Goal: Communication & Community: Answer question/provide support

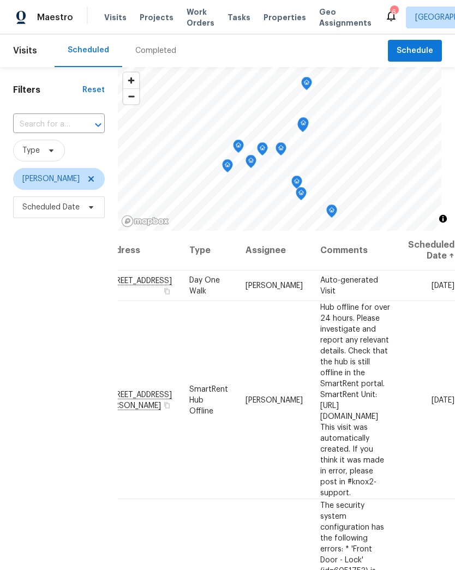
scroll to position [0, 114]
click at [0, 0] on icon at bounding box center [0, 0] width 0 height 0
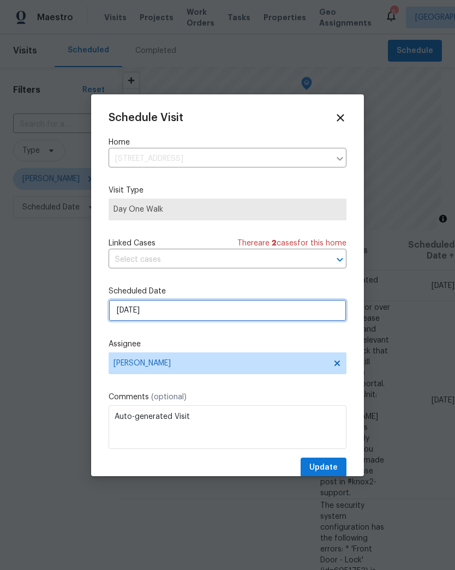
click at [220, 317] on input "9/19/2025" at bounding box center [227, 310] width 238 height 22
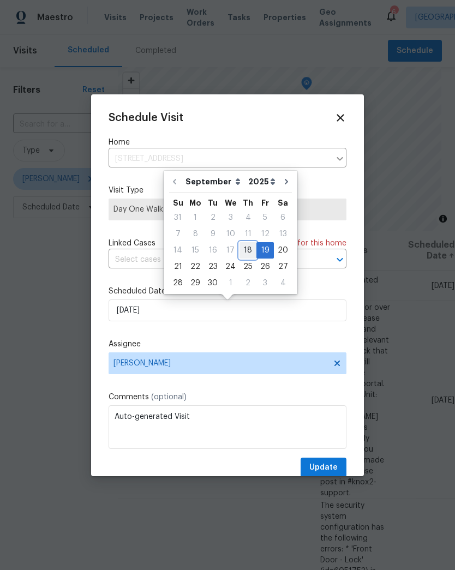
click at [245, 245] on div "18" at bounding box center [247, 250] width 17 height 15
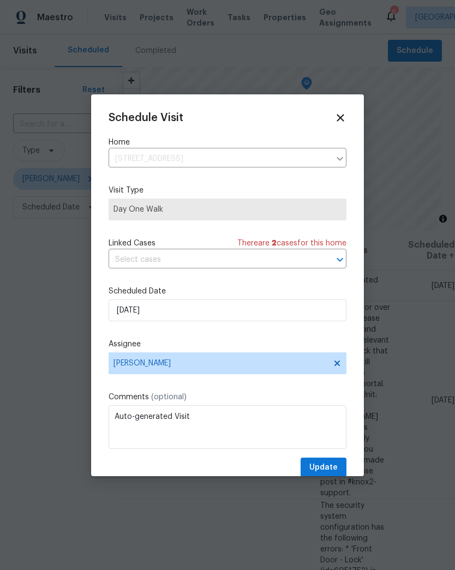
type input "9/18/2025"
click at [335, 472] on span "Update" at bounding box center [323, 468] width 28 height 14
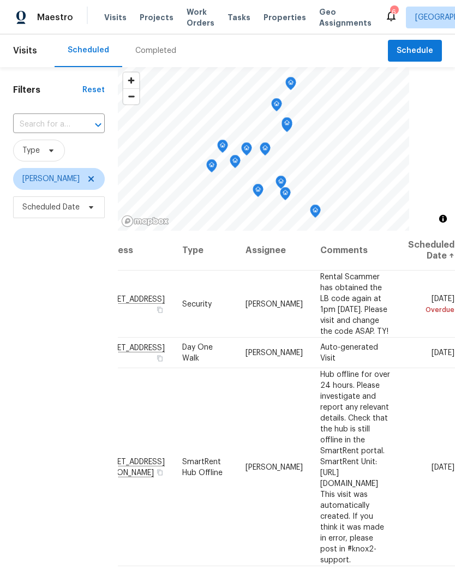
scroll to position [0, 122]
click at [0, 0] on span at bounding box center [0, 0] width 0 height 0
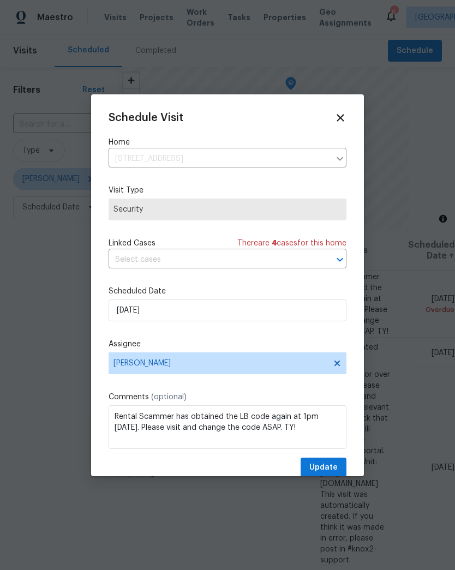
click at [127, 330] on div "Schedule Visit Home 4316 Chamberlayne Ave, Richmond, VA 23227 ​ Visit Type Secu…" at bounding box center [227, 295] width 238 height 366
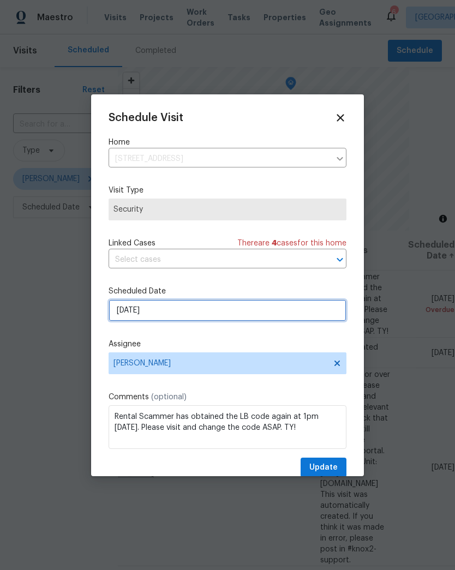
click at [124, 308] on input "9/17/2025" at bounding box center [227, 310] width 238 height 22
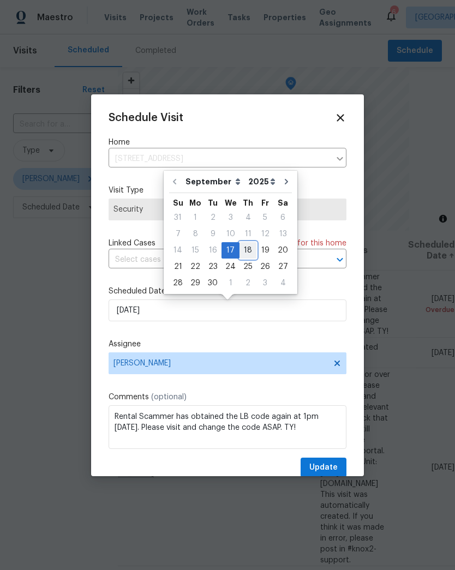
click at [243, 251] on div "18" at bounding box center [247, 250] width 17 height 15
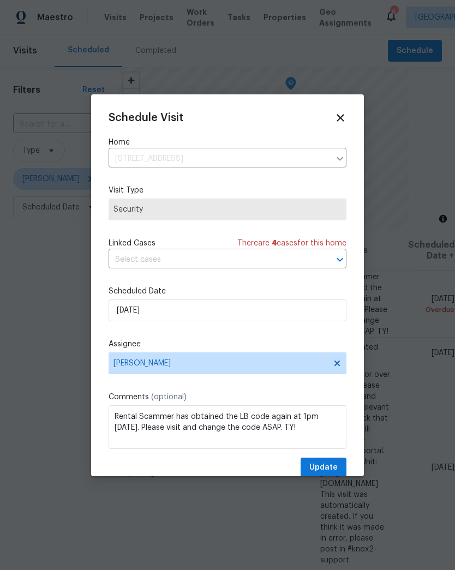
type input "9/18/2025"
click at [340, 474] on button "Update" at bounding box center [323, 467] width 46 height 20
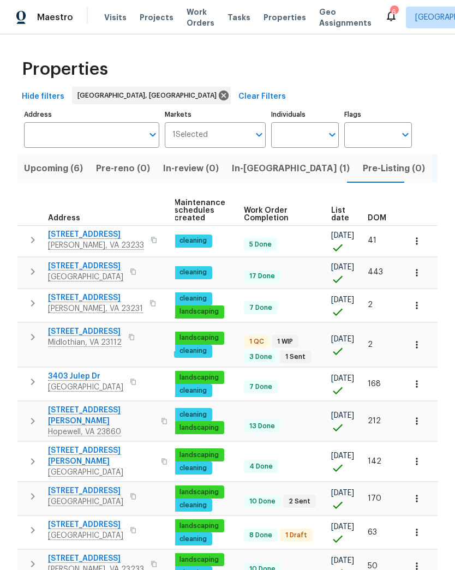
scroll to position [0, 140]
click at [377, 222] on span "DOM" at bounding box center [376, 218] width 19 height 8
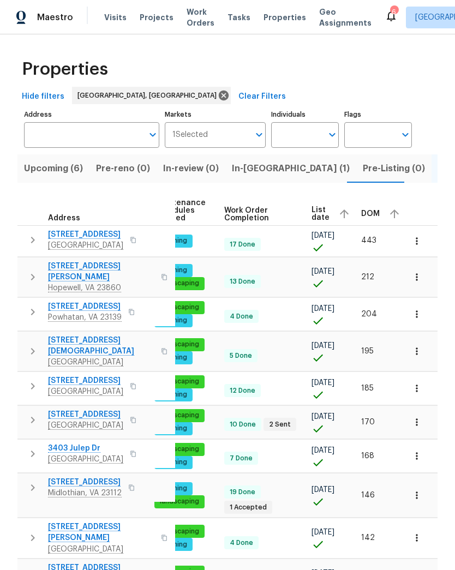
scroll to position [0, 159]
click at [371, 221] on div "DOM" at bounding box center [381, 214] width 41 height 16
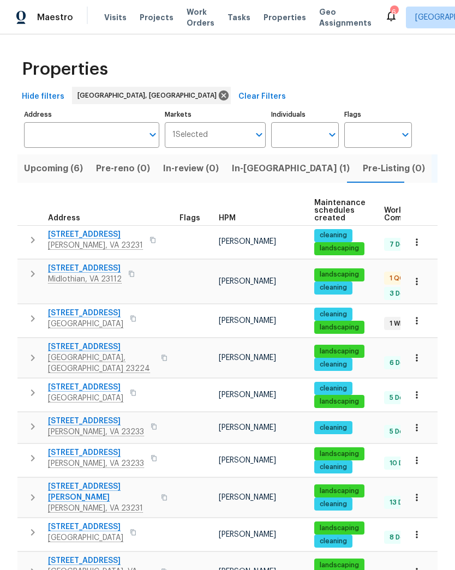
click at [136, 315] on icon "button" at bounding box center [133, 318] width 7 height 7
click at [134, 271] on icon "button" at bounding box center [131, 273] width 7 height 7
click at [105, 271] on span "12706 Forest Mill Dr" at bounding box center [85, 268] width 74 height 11
click at [149, 241] on icon "button" at bounding box center [152, 240] width 7 height 7
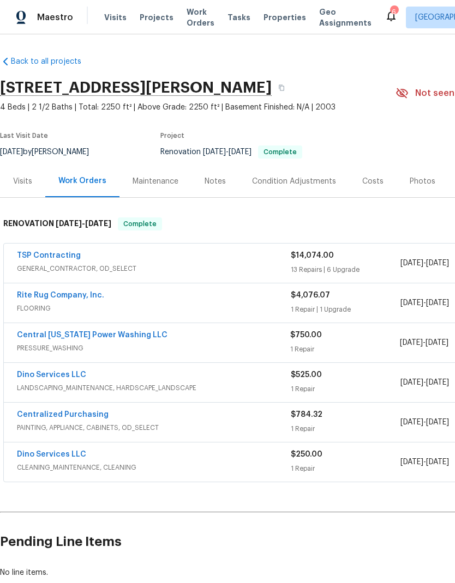
click at [41, 337] on link "Central [US_STATE] Power Washing LLC" at bounding box center [92, 335] width 150 height 8
click at [40, 338] on link "Central Virginia Power Washing LLC" at bounding box center [92, 335] width 150 height 8
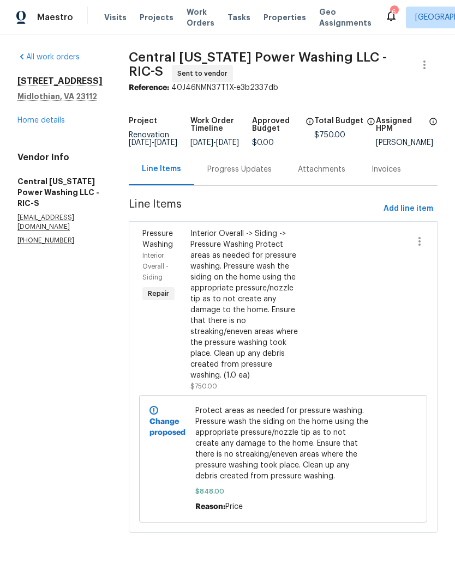
click at [242, 175] on div "Progress Updates" at bounding box center [239, 169] width 64 height 11
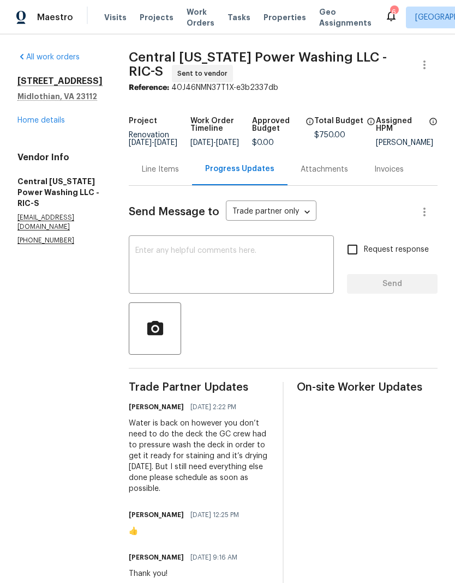
click at [309, 268] on textarea at bounding box center [231, 266] width 192 height 38
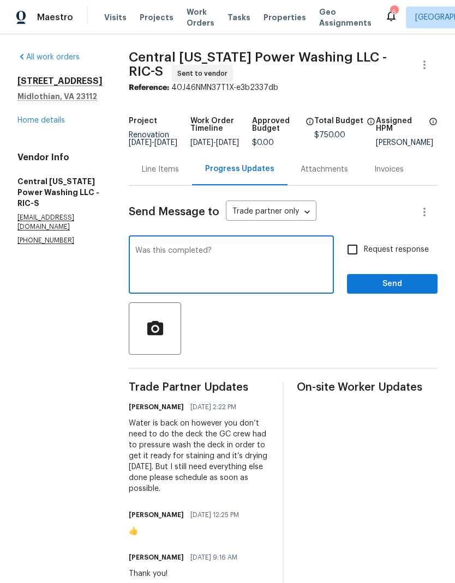
type textarea "Was this completed?"
click at [389, 286] on span "Send" at bounding box center [391, 284] width 73 height 14
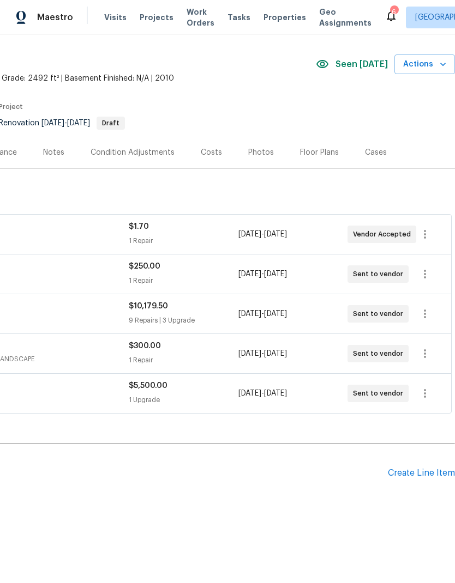
scroll to position [29, 161]
